Goal: Task Accomplishment & Management: Complete application form

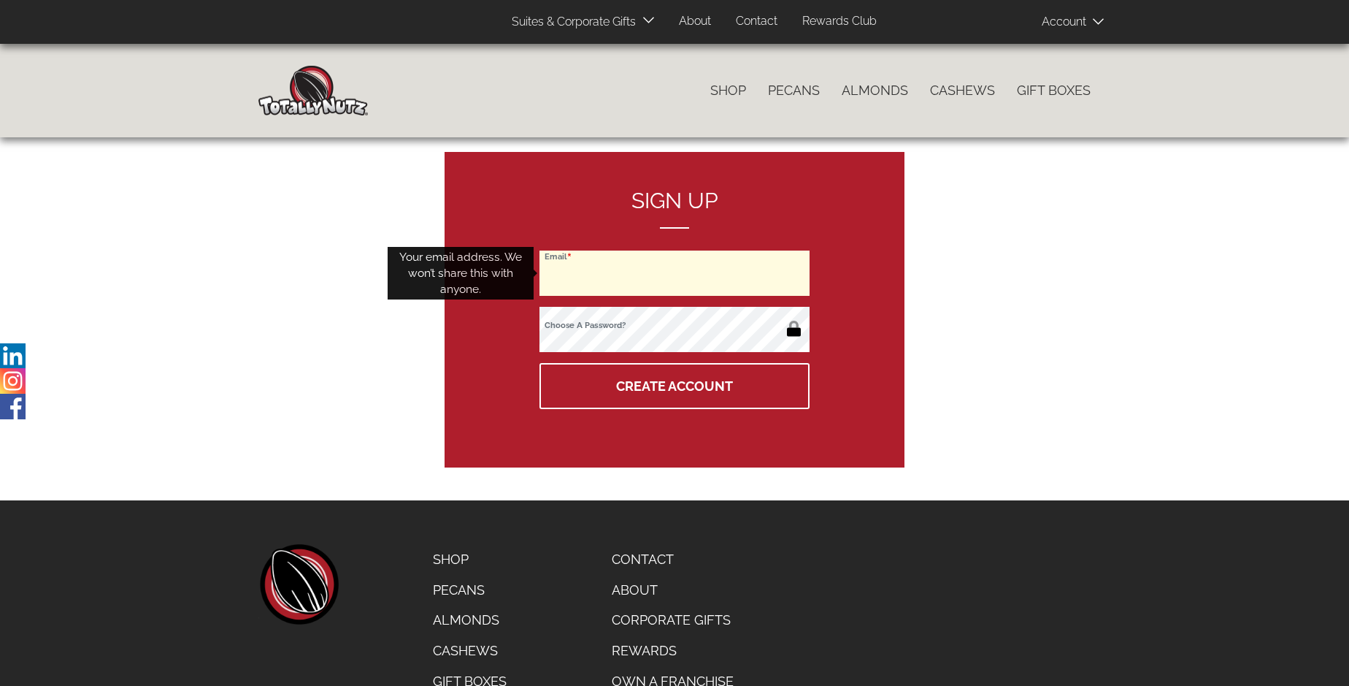
click at [675, 273] on input "Email" at bounding box center [675, 272] width 270 height 45
type input "[EMAIL_ADDRESS][DOMAIN_NAME]"
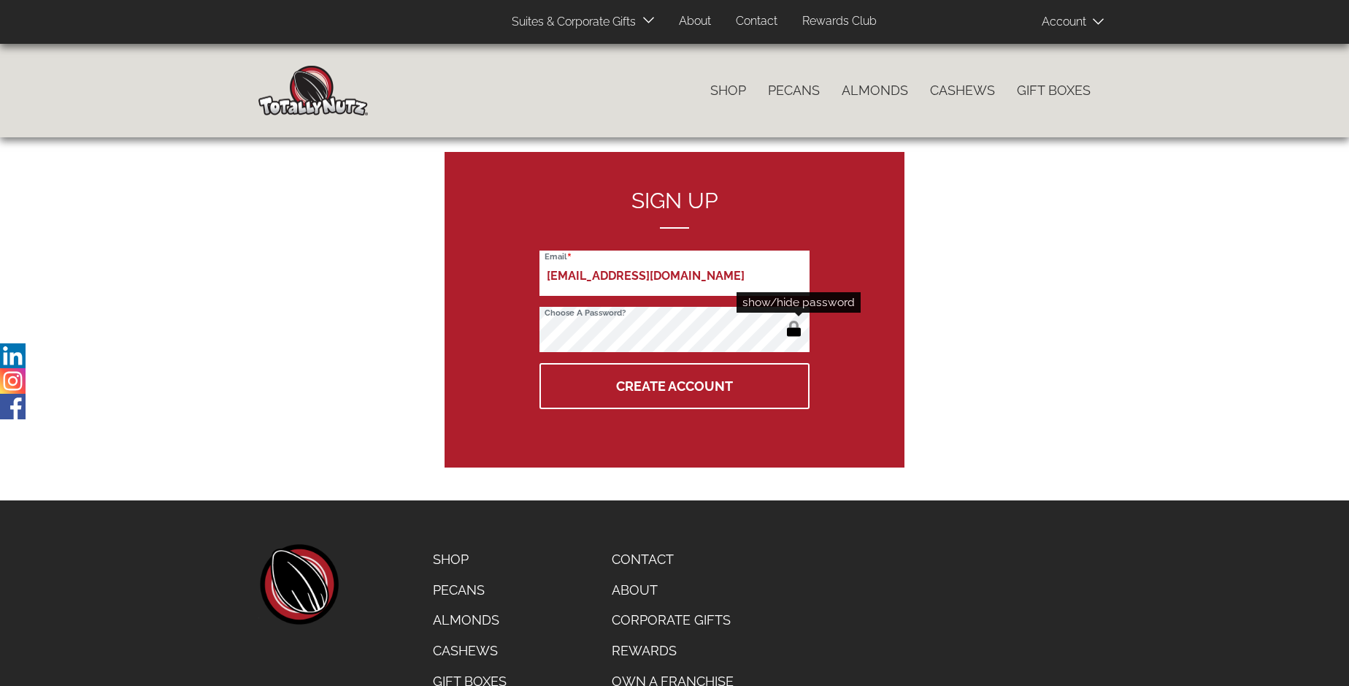
click at [794, 330] on button "button" at bounding box center [794, 329] width 24 height 23
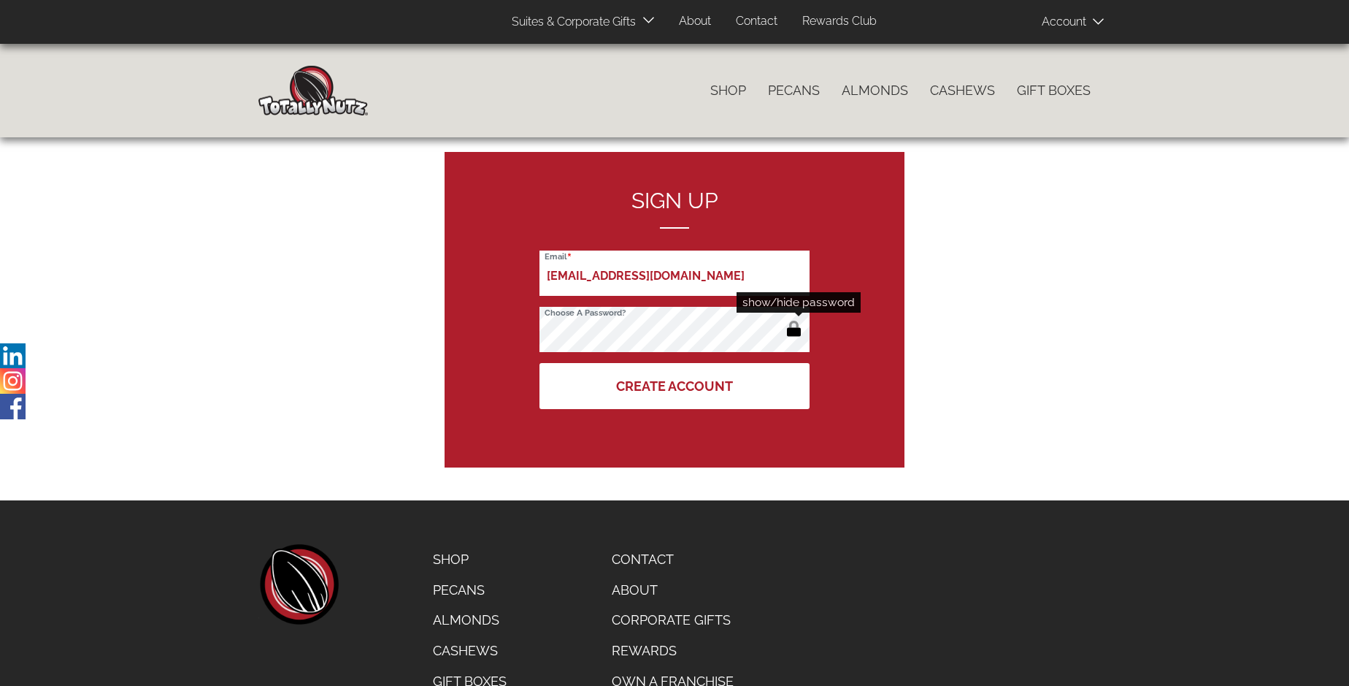
click at [675, 386] on button "Create Account" at bounding box center [675, 386] width 270 height 46
